Goal: Transaction & Acquisition: Book appointment/travel/reservation

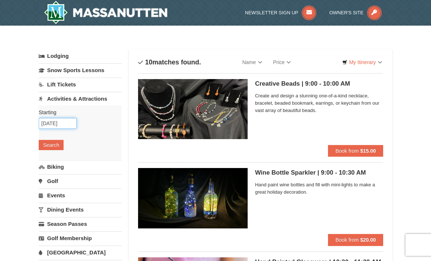
click at [52, 128] on input "09/11/2025" at bounding box center [58, 123] width 38 height 11
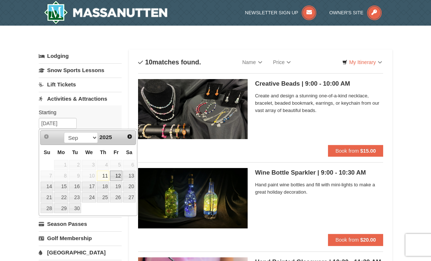
click at [115, 172] on link "12" at bounding box center [116, 175] width 12 height 10
type input "[DATE]"
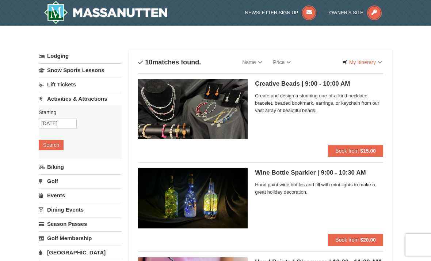
click at [50, 144] on button "Search" at bounding box center [51, 145] width 25 height 10
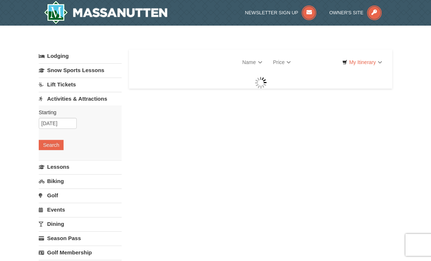
select select "9"
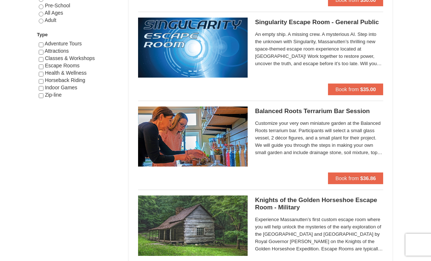
scroll to position [417, 0]
click at [356, 175] on span "Book from" at bounding box center [346, 178] width 23 height 6
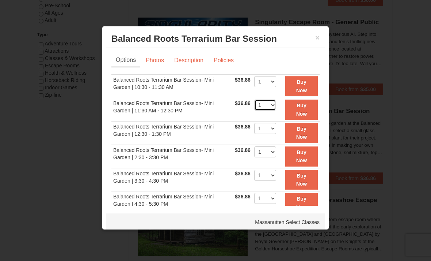
click at [276, 107] on select "1 2 3 4" at bounding box center [265, 104] width 22 height 11
select select "2"
click at [310, 111] on button "Buy Now" at bounding box center [301, 109] width 33 height 20
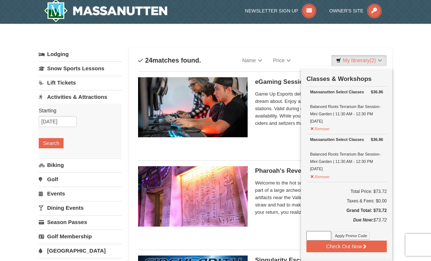
scroll to position [2, 0]
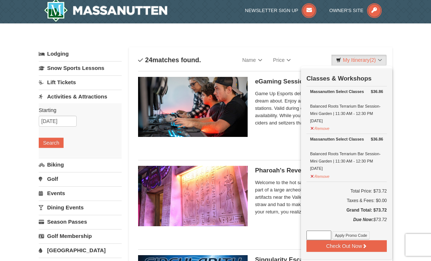
click at [356, 247] on button "Check Out Now" at bounding box center [347, 246] width 80 height 12
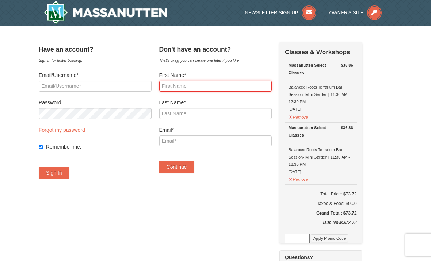
click at [212, 88] on input "First Name*" at bounding box center [215, 85] width 113 height 11
type input "Renee"
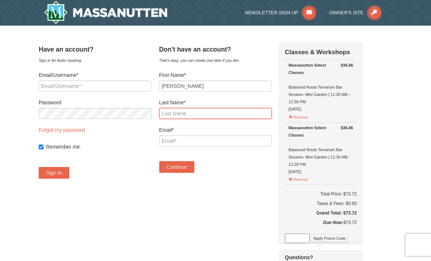
click at [205, 110] on input "Last Name*" at bounding box center [215, 113] width 113 height 11
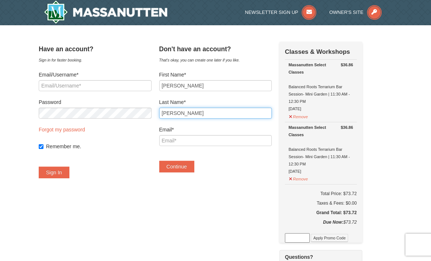
type input "davis"
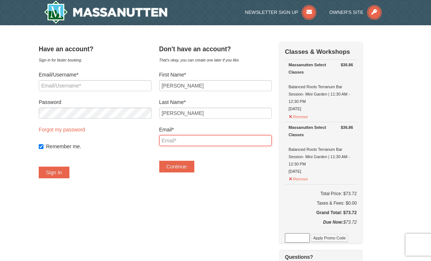
click at [187, 143] on input "Email*" at bounding box center [215, 140] width 113 height 11
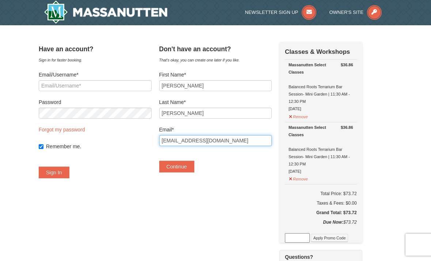
type input "reneedavis426@gmail.com"
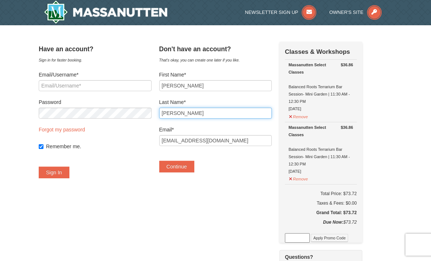
click at [182, 108] on input "davis" at bounding box center [215, 113] width 113 height 11
click at [184, 164] on button "Continue" at bounding box center [176, 167] width 35 height 12
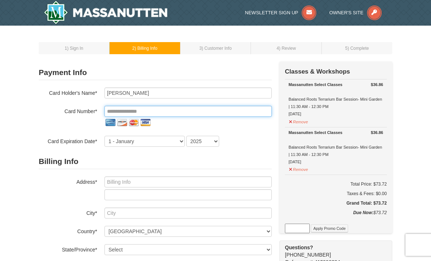
click at [124, 109] on input "tel" at bounding box center [188, 111] width 167 height 11
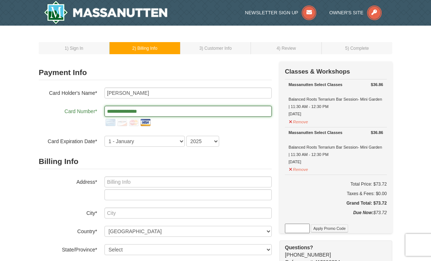
type input "**********"
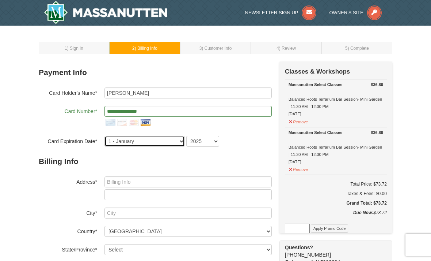
click at [150, 144] on select "1 - [DATE] - [DATE] - [DATE] - [DATE] - [DATE] - [DATE] - [DATE] - [DATE] - [DA…" at bounding box center [145, 141] width 80 height 11
select select "7"
click at [195, 138] on select "2025 2026 2027 2028 2029 2030 2031 2032 2033 2034" at bounding box center [202, 141] width 33 height 11
select select "2028"
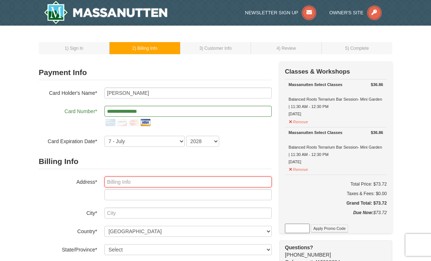
click at [138, 180] on input "text" at bounding box center [188, 181] width 167 height 11
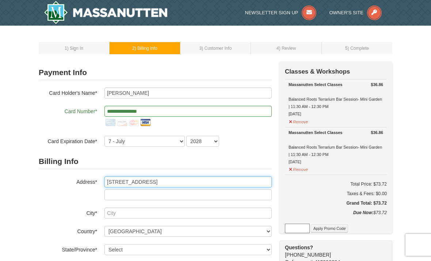
type input "[STREET_ADDRESS]"
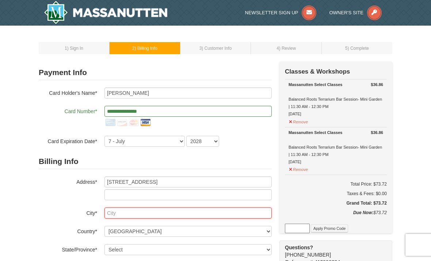
click at [138, 212] on input "text" at bounding box center [188, 212] width 167 height 11
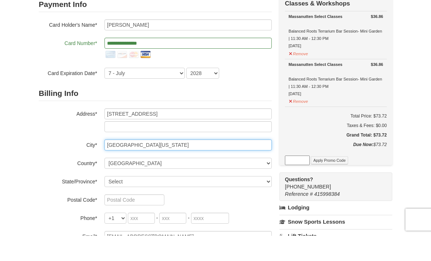
scroll to position [43, 0]
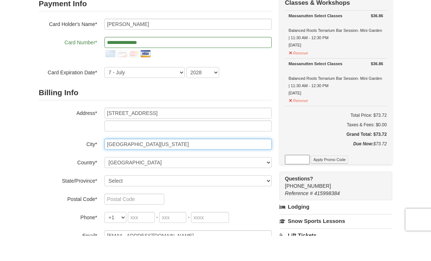
type input "[GEOGRAPHIC_DATA][US_STATE]"
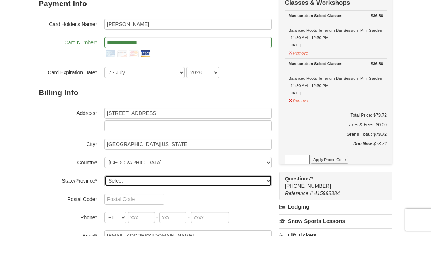
click at [163, 200] on select "Select [US_STATE] [US_STATE] [US_STATE] [US_STATE] [US_STATE] [US_STATE] [US_ST…" at bounding box center [188, 205] width 167 height 11
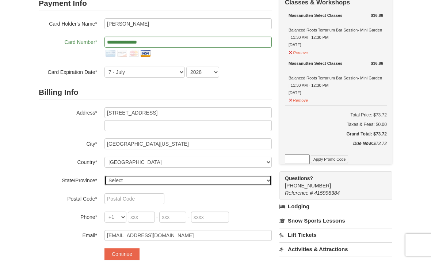
select select "MD"
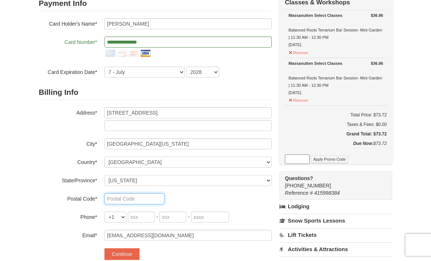
click at [132, 199] on input "text" at bounding box center [135, 198] width 60 height 11
type input "20744"
click at [117, 216] on select "+1 +20 +212 +213 +216 +218 +220 +221 +222 +223 +224 +225 +226 +227 +228 +229 +2…" at bounding box center [116, 217] width 22 height 11
click at [139, 216] on input "tel" at bounding box center [141, 216] width 27 height 11
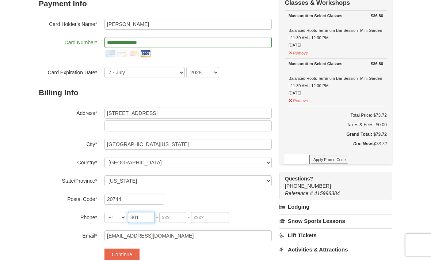
type input "301"
click at [170, 213] on input "tel" at bounding box center [172, 217] width 27 height 11
type input "448"
click at [208, 213] on input "tel" at bounding box center [210, 217] width 38 height 11
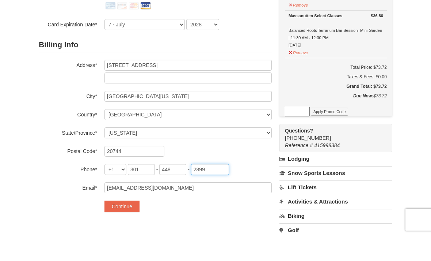
scroll to position [92, 0]
type input "2899"
click at [123, 225] on button "Continue" at bounding box center [122, 231] width 35 height 12
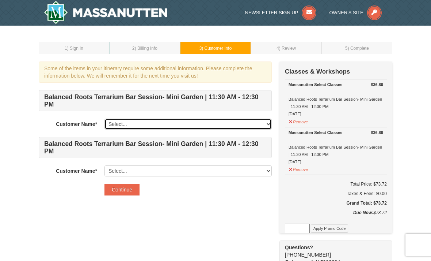
click at [135, 121] on select "Select... [PERSON_NAME] Add New..." at bounding box center [188, 123] width 167 height 11
select select "28247741"
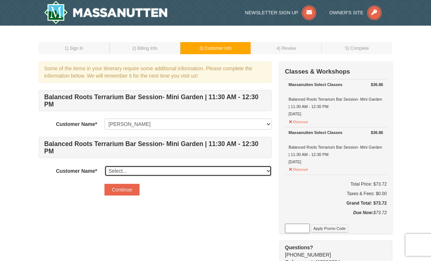
click at [162, 167] on select "Select... [PERSON_NAME] Add New..." at bounding box center [188, 170] width 167 height 11
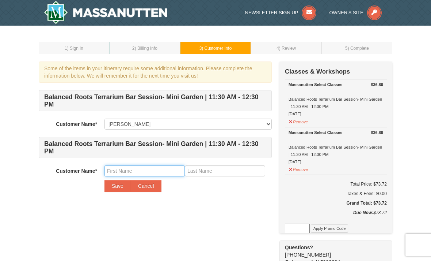
click at [145, 170] on input "text" at bounding box center [145, 170] width 80 height 11
type input "[PERSON_NAME]"
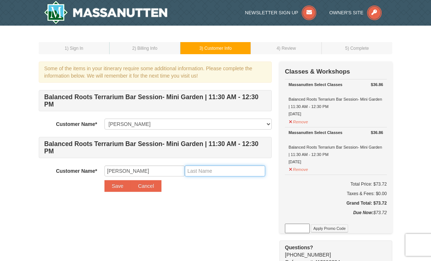
click at [203, 167] on input "text" at bounding box center [225, 170] width 80 height 11
type input "Brooks"
click at [117, 186] on button "Save" at bounding box center [118, 186] width 26 height 12
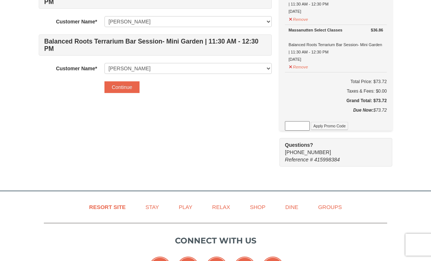
scroll to position [102, 0]
click at [120, 84] on button "Continue" at bounding box center [122, 87] width 35 height 12
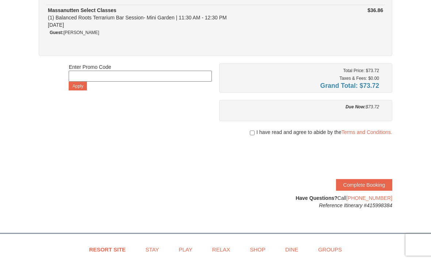
scroll to position [115, 0]
click at [253, 132] on input "checkbox" at bounding box center [252, 133] width 5 height 6
checkbox input "true"
click at [364, 186] on button "Complete Booking" at bounding box center [364, 185] width 56 height 12
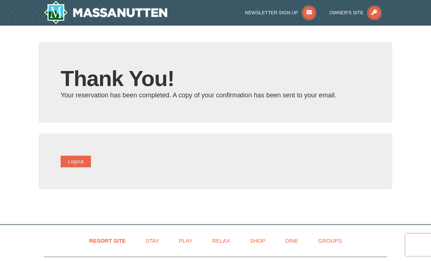
type input "reneedavis426@gmail.com"
